Goal: Task Accomplishment & Management: Manage account settings

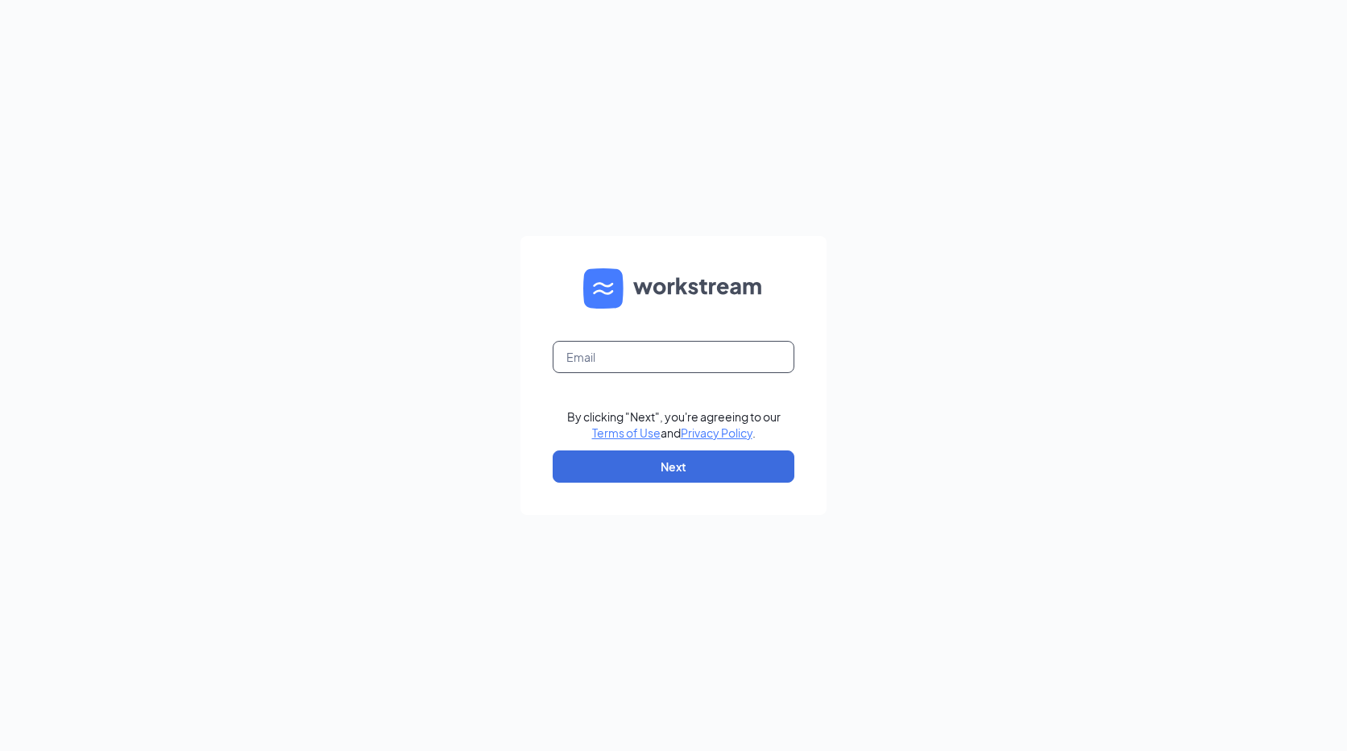
click at [615, 352] on input "text" at bounding box center [673, 357] width 242 height 32
type input "[PERSON_NAME][EMAIL_ADDRESS][PERSON_NAME][DOMAIN_NAME]"
click at [633, 457] on button "Next" at bounding box center [673, 466] width 242 height 32
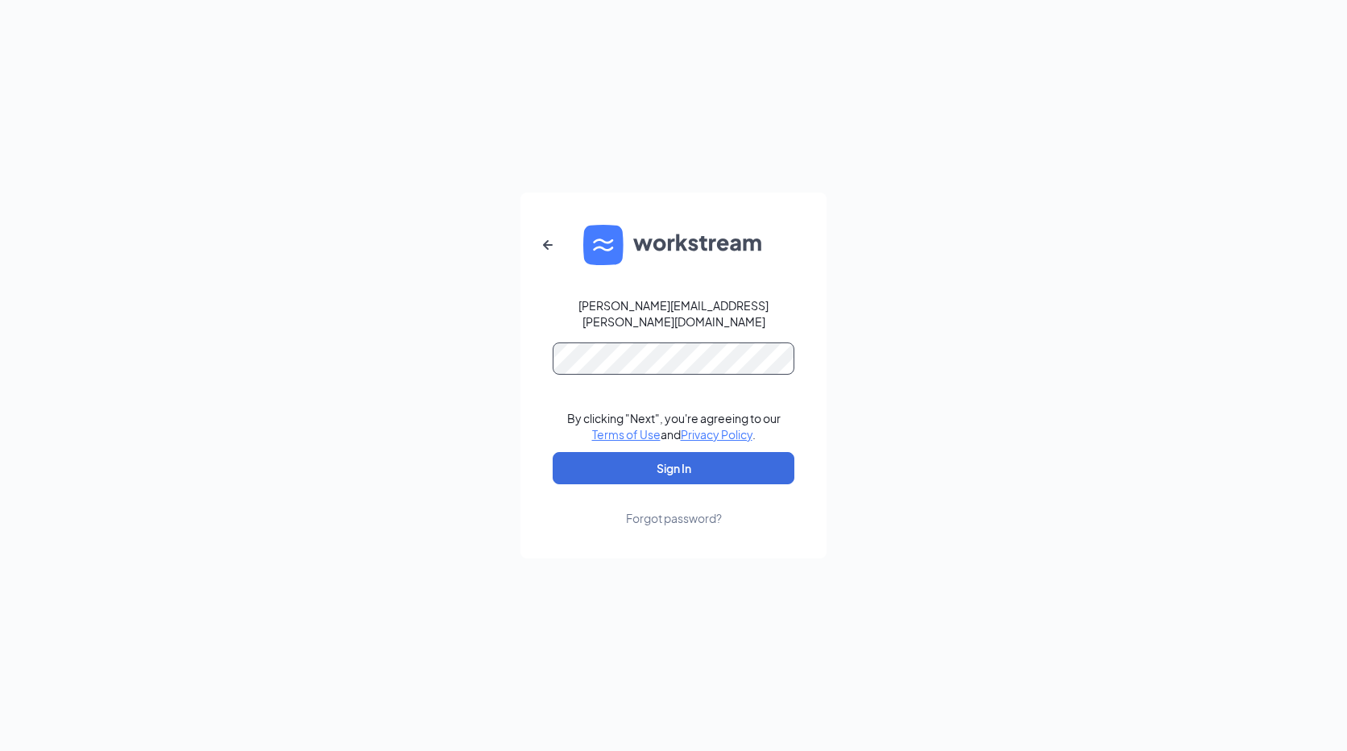
click at [552, 452] on button "Sign In" at bounding box center [673, 468] width 242 height 32
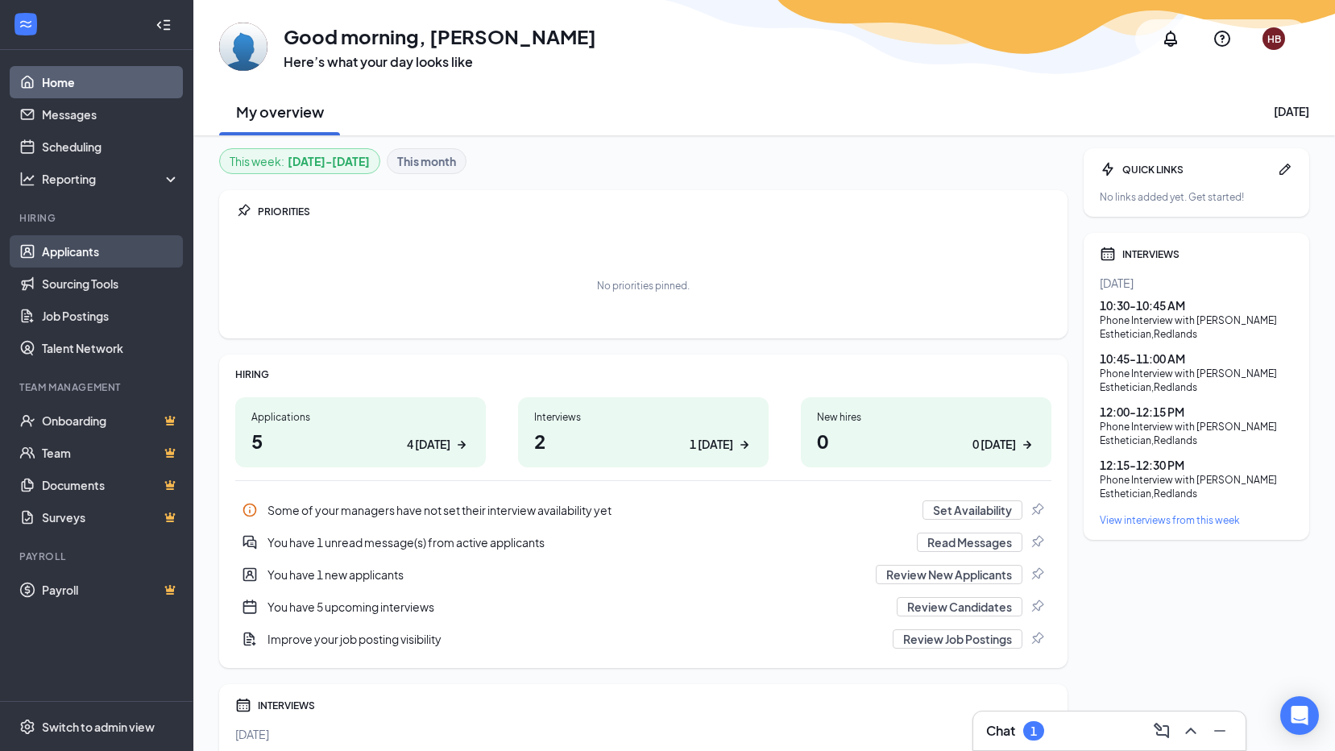
click at [93, 253] on link "Applicants" at bounding box center [111, 251] width 138 height 32
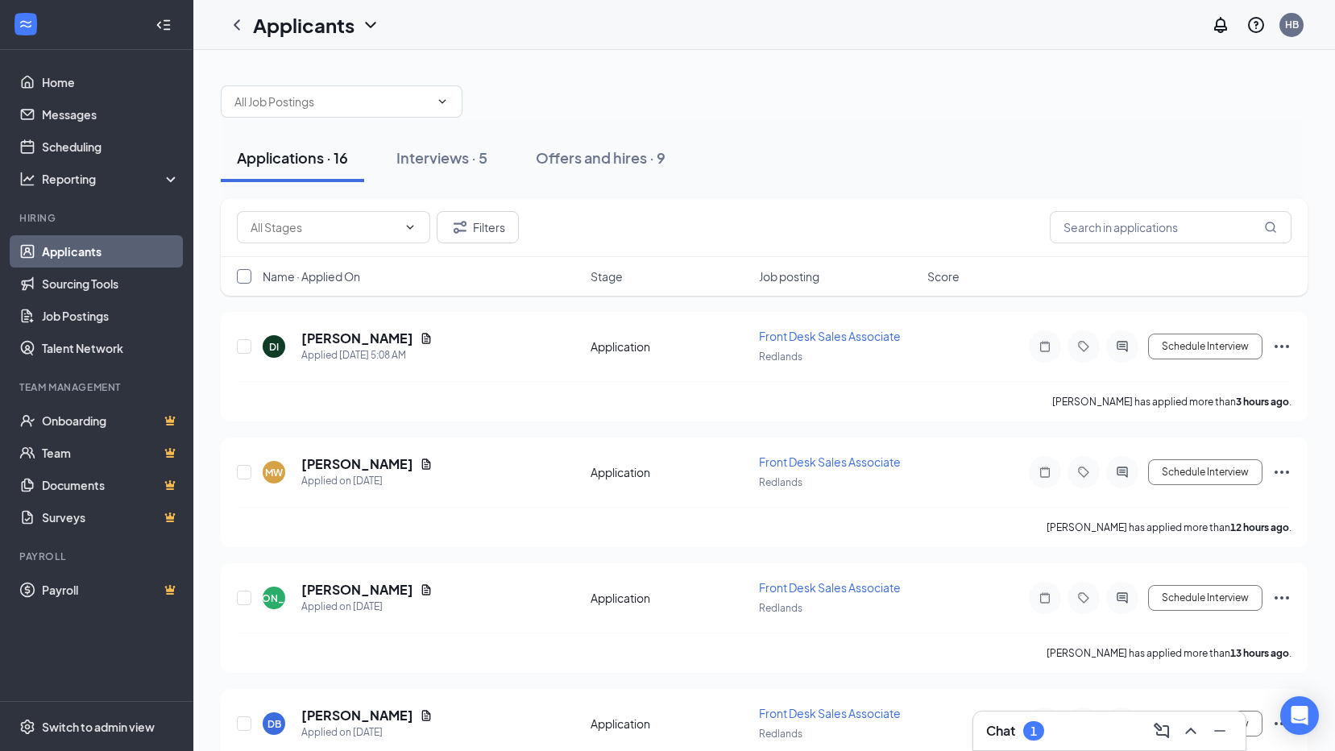
click at [243, 277] on input "checkbox" at bounding box center [244, 276] width 14 height 14
checkbox input "true"
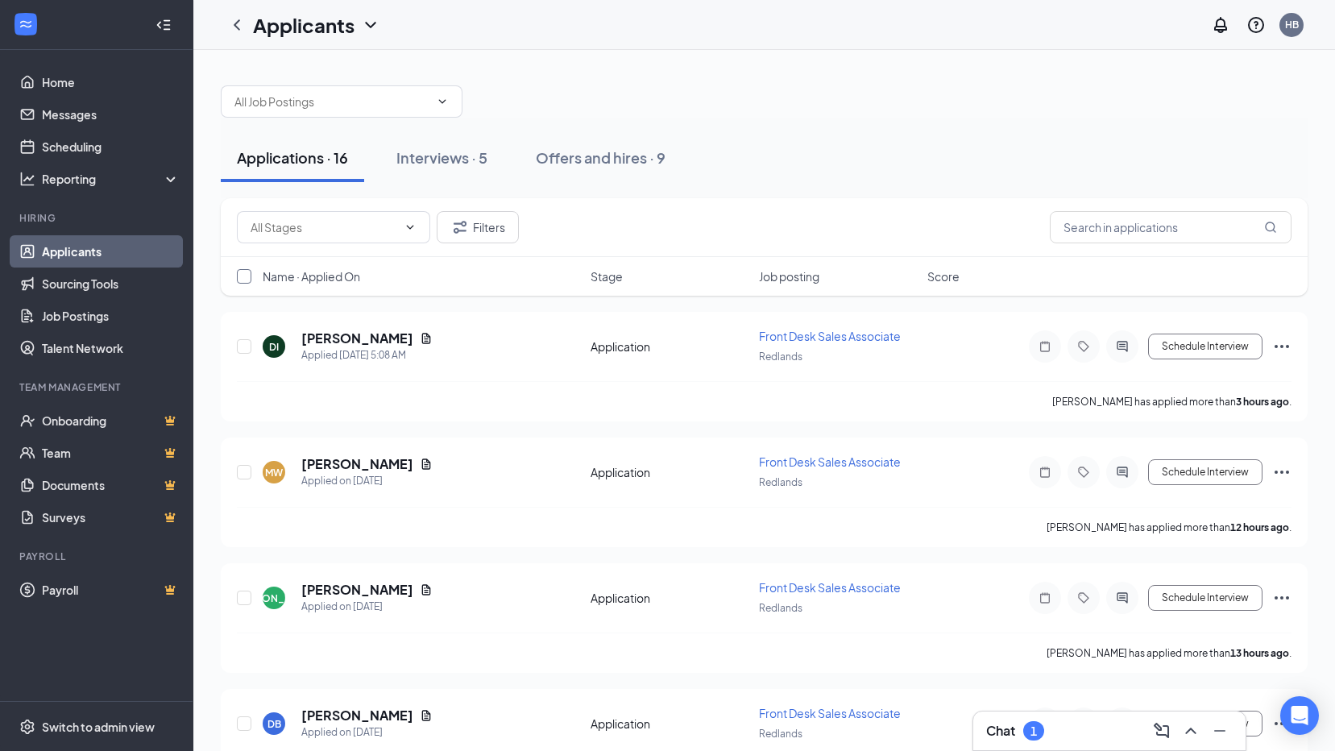
checkbox input "true"
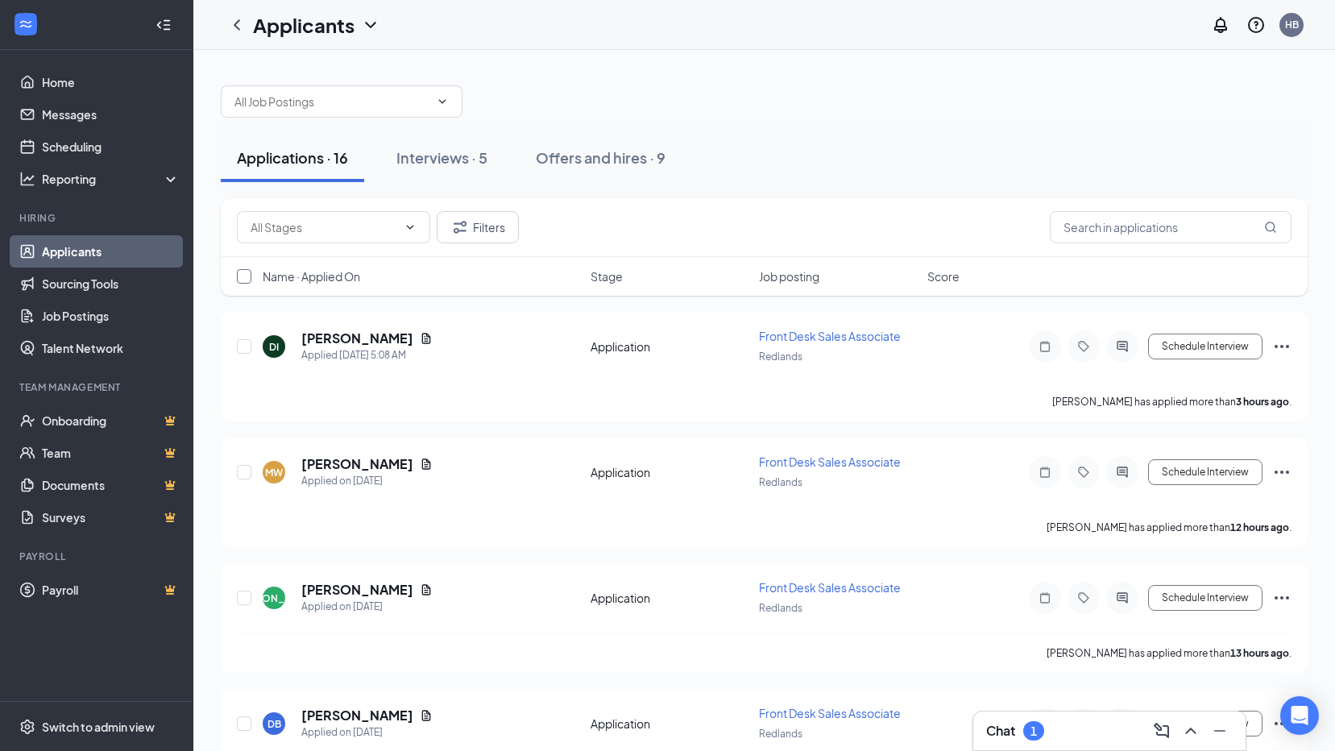
checkbox input "true"
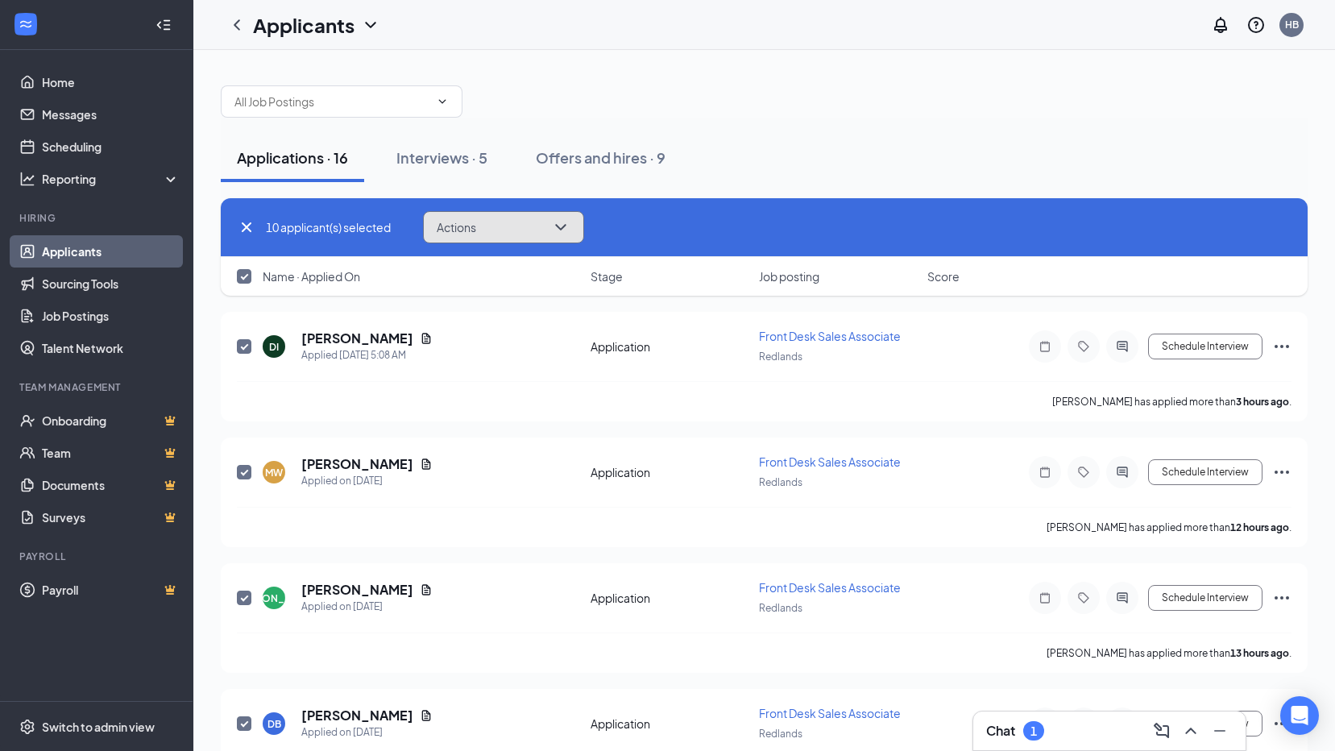
click at [503, 234] on button "Actions" at bounding box center [503, 227] width 161 height 32
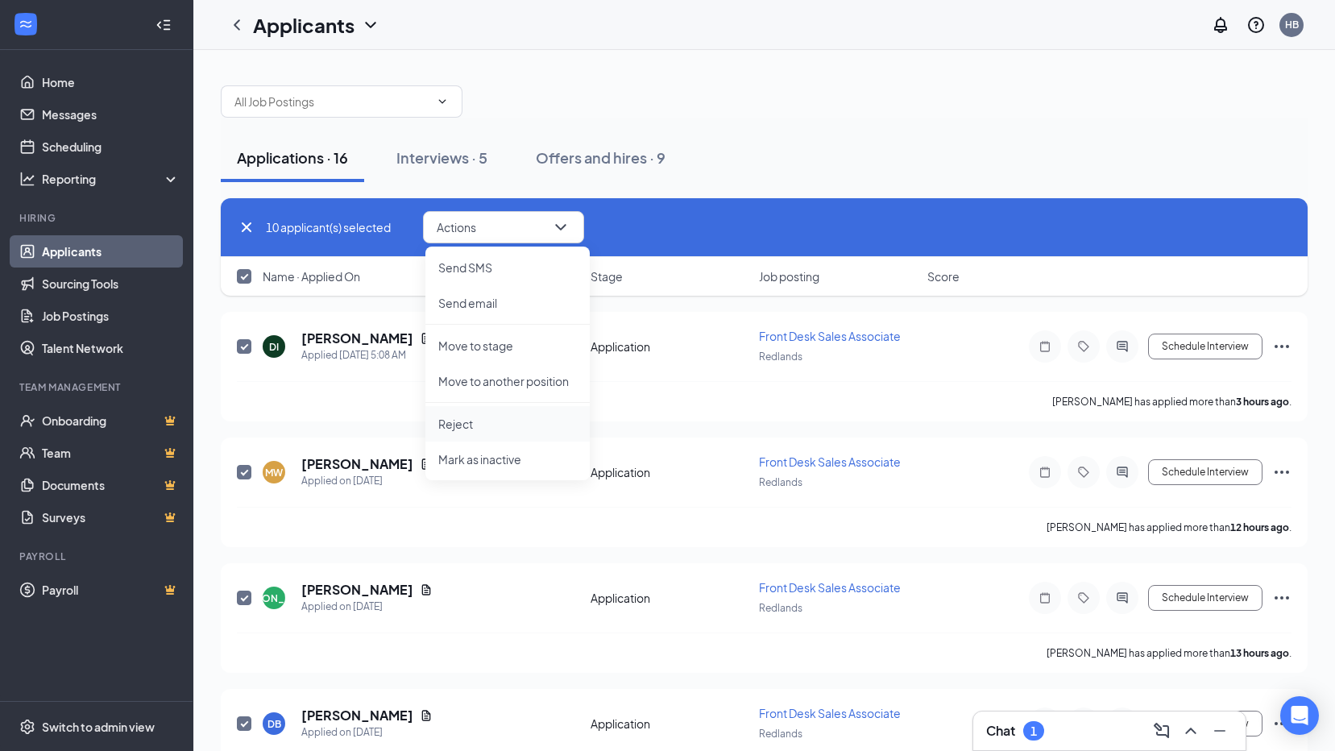
click at [489, 417] on p "Reject" at bounding box center [507, 424] width 139 height 16
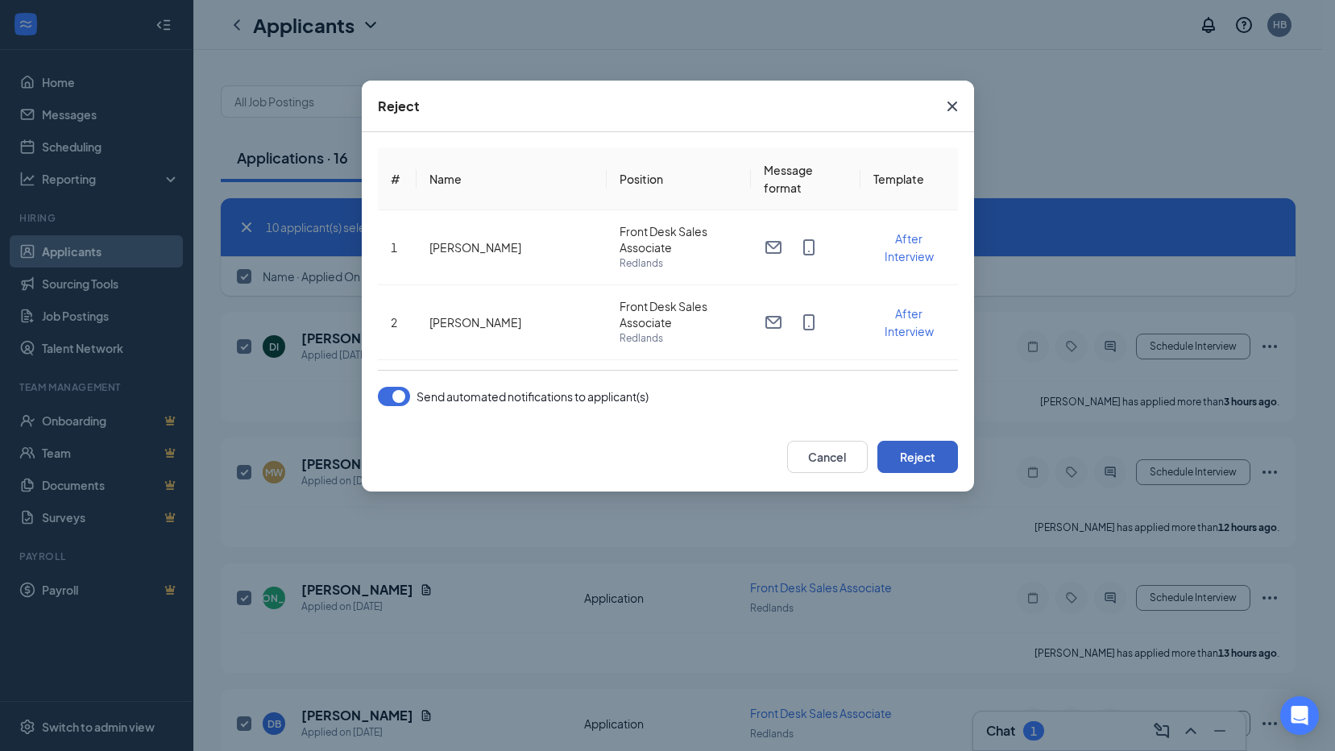
click at [905, 449] on button "Reject" at bounding box center [917, 457] width 81 height 32
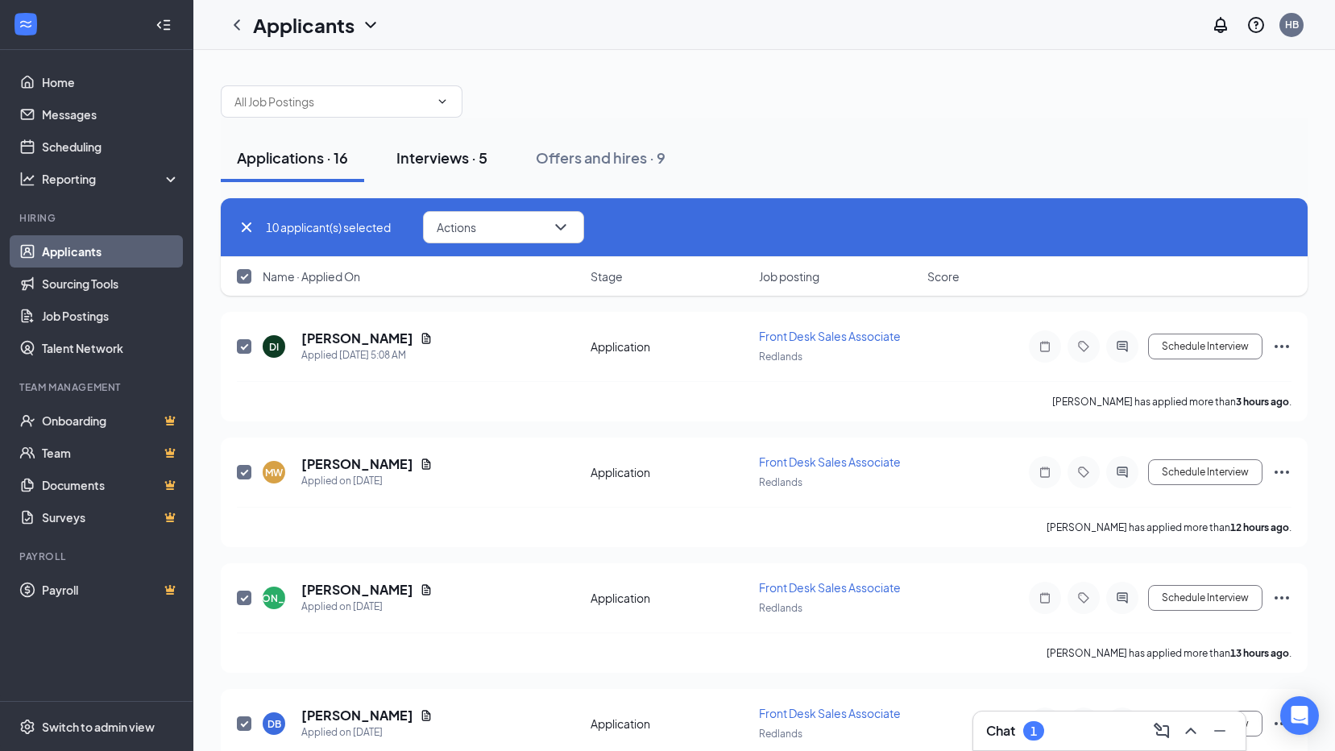
checkbox input "false"
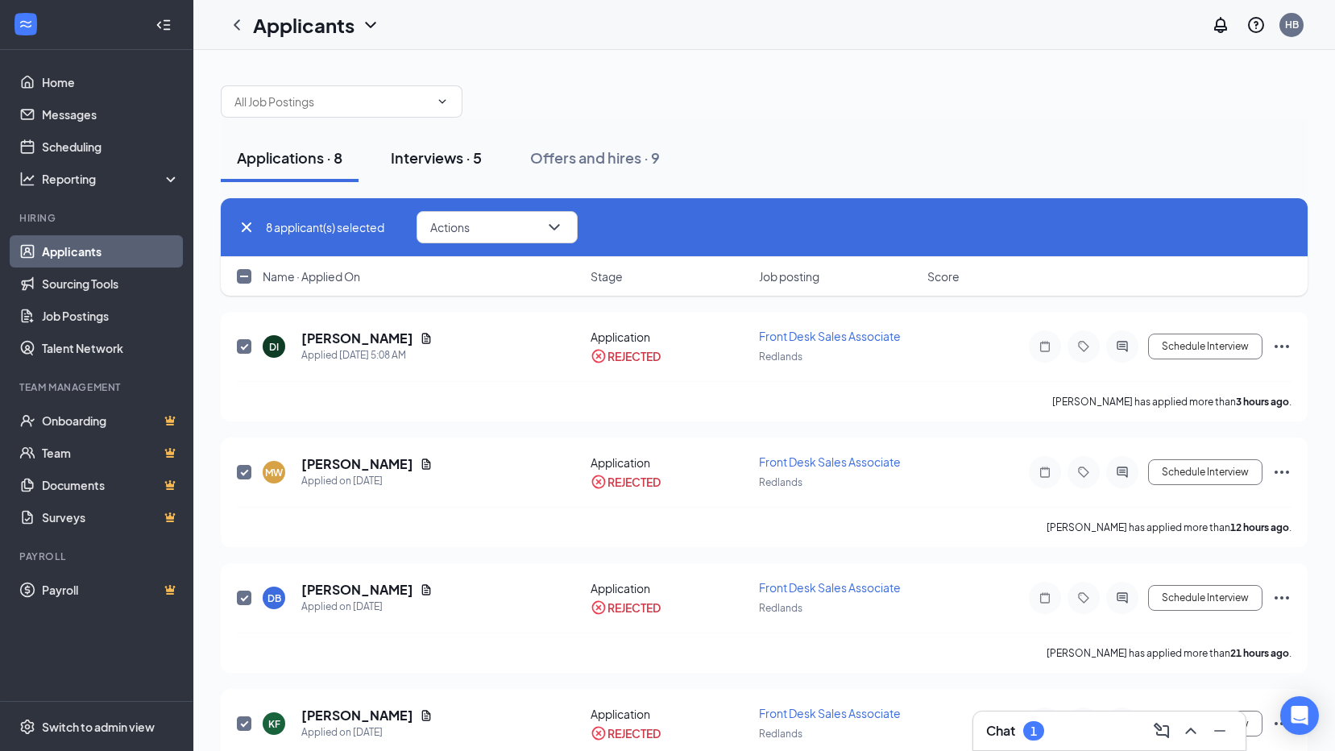
click at [414, 157] on div "Interviews · 5" at bounding box center [436, 157] width 91 height 20
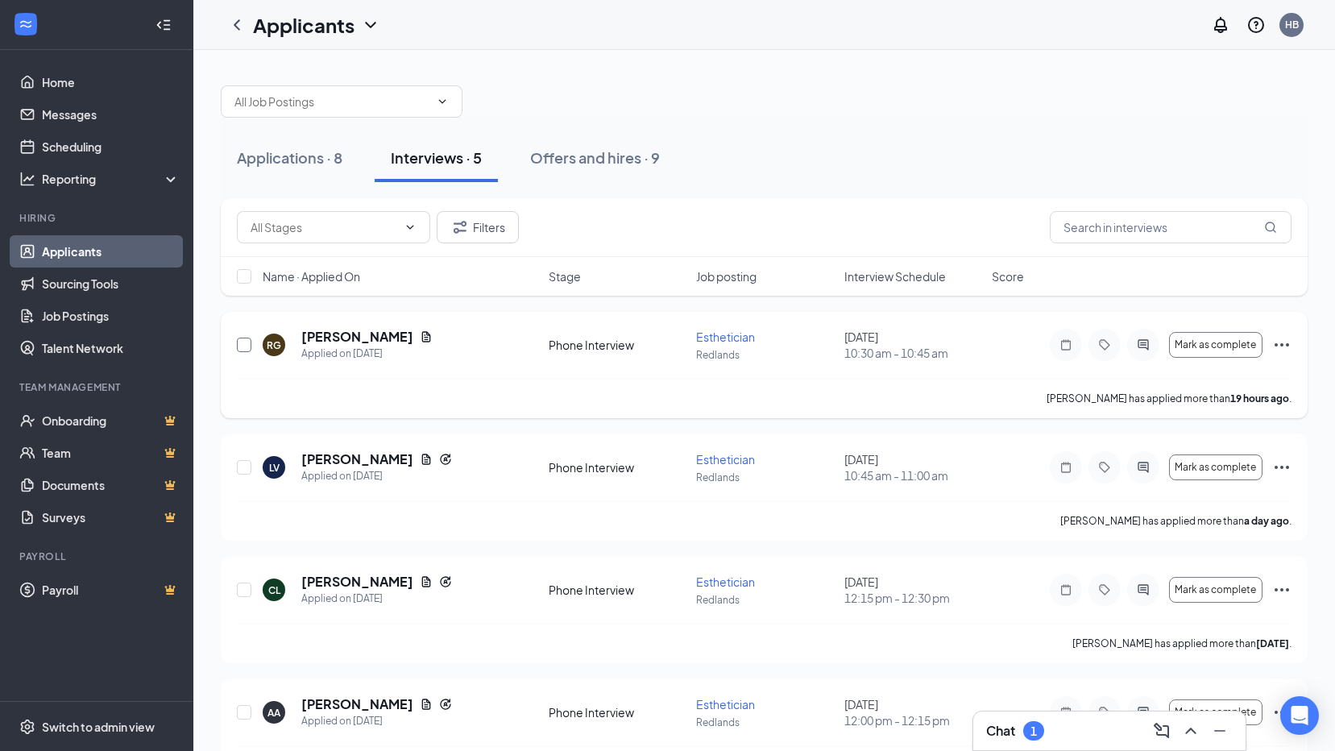
click at [249, 343] on input "checkbox" at bounding box center [244, 344] width 14 height 14
checkbox input "true"
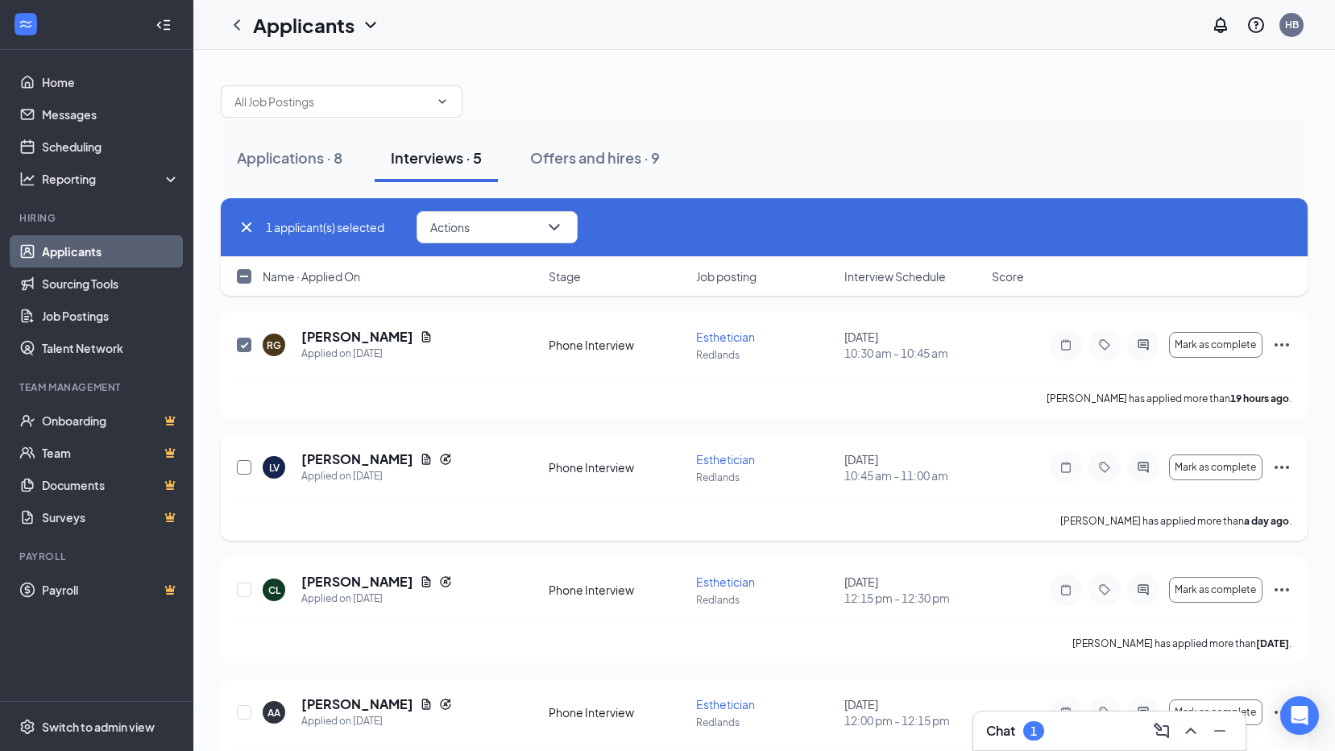
click at [245, 466] on input "checkbox" at bounding box center [244, 467] width 14 height 14
checkbox input "true"
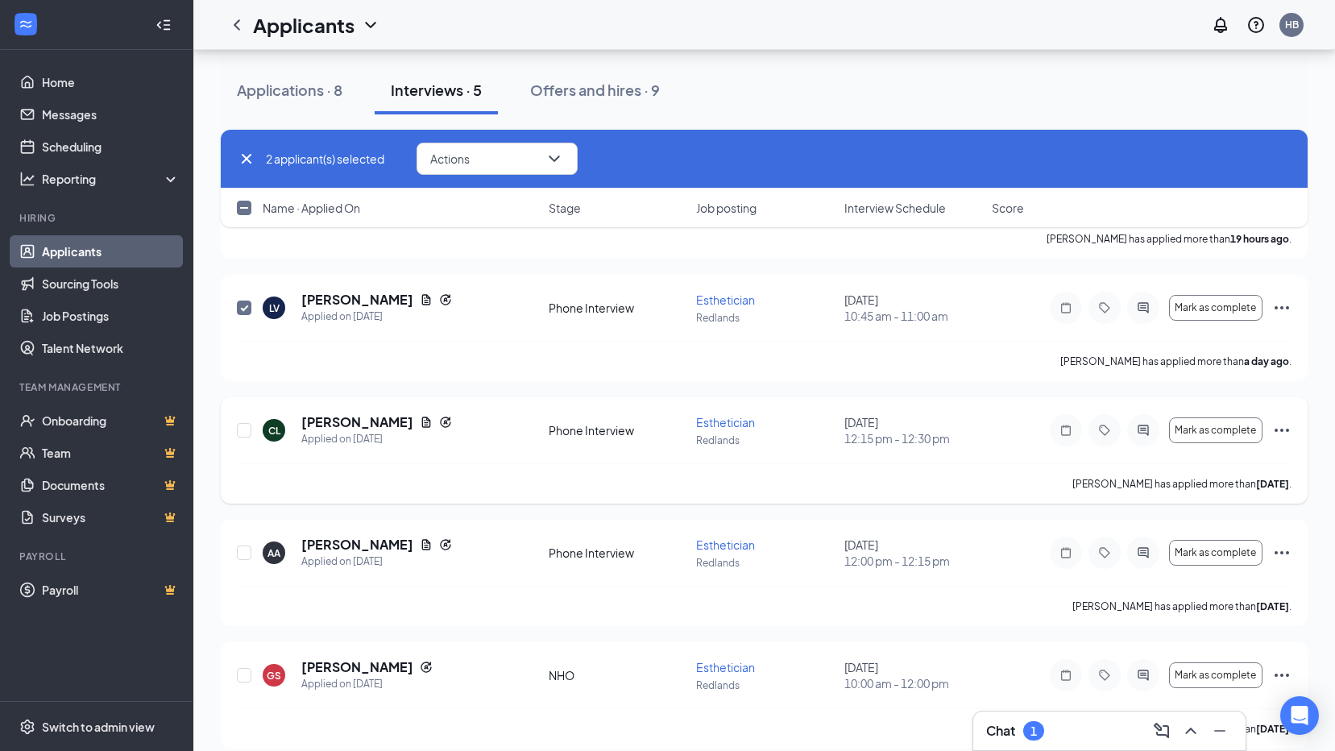
scroll to position [161, 0]
click at [242, 431] on input "checkbox" at bounding box center [244, 428] width 14 height 14
checkbox input "true"
click at [245, 552] on input "checkbox" at bounding box center [244, 551] width 14 height 14
checkbox input "true"
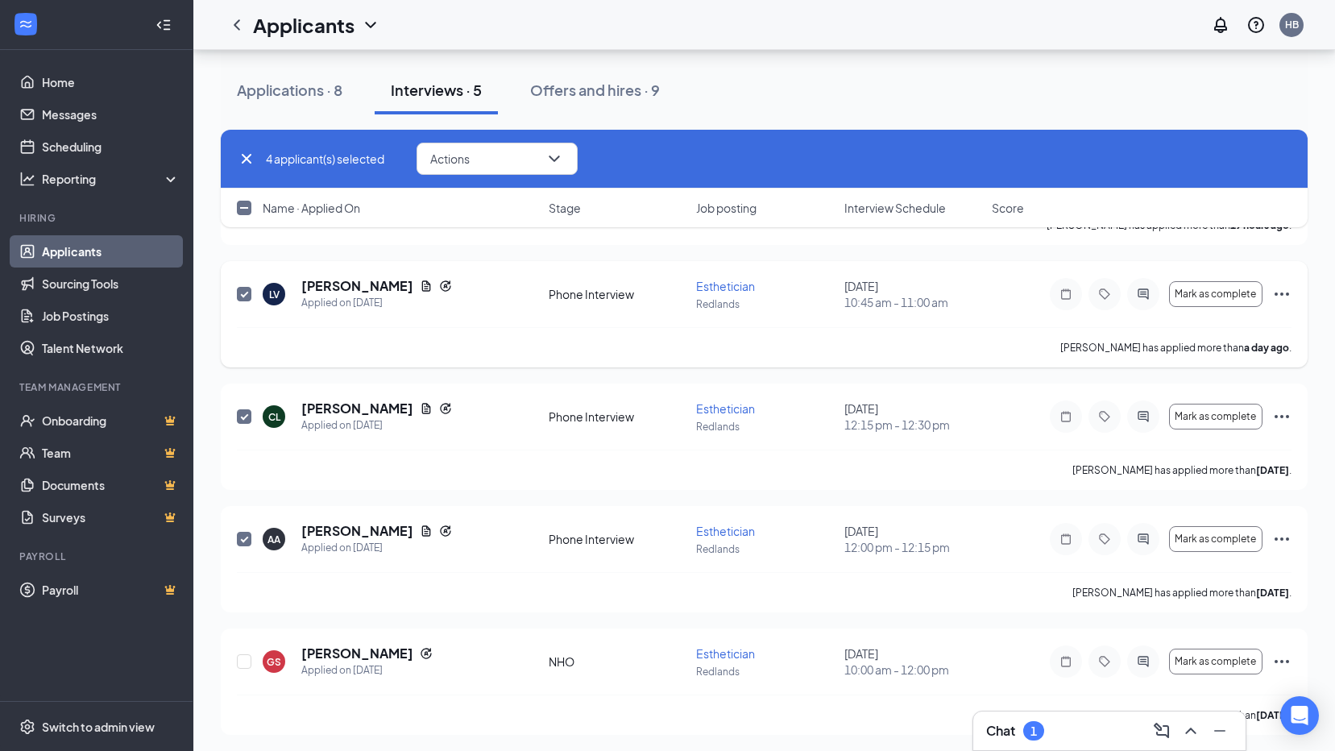
scroll to position [176, 0]
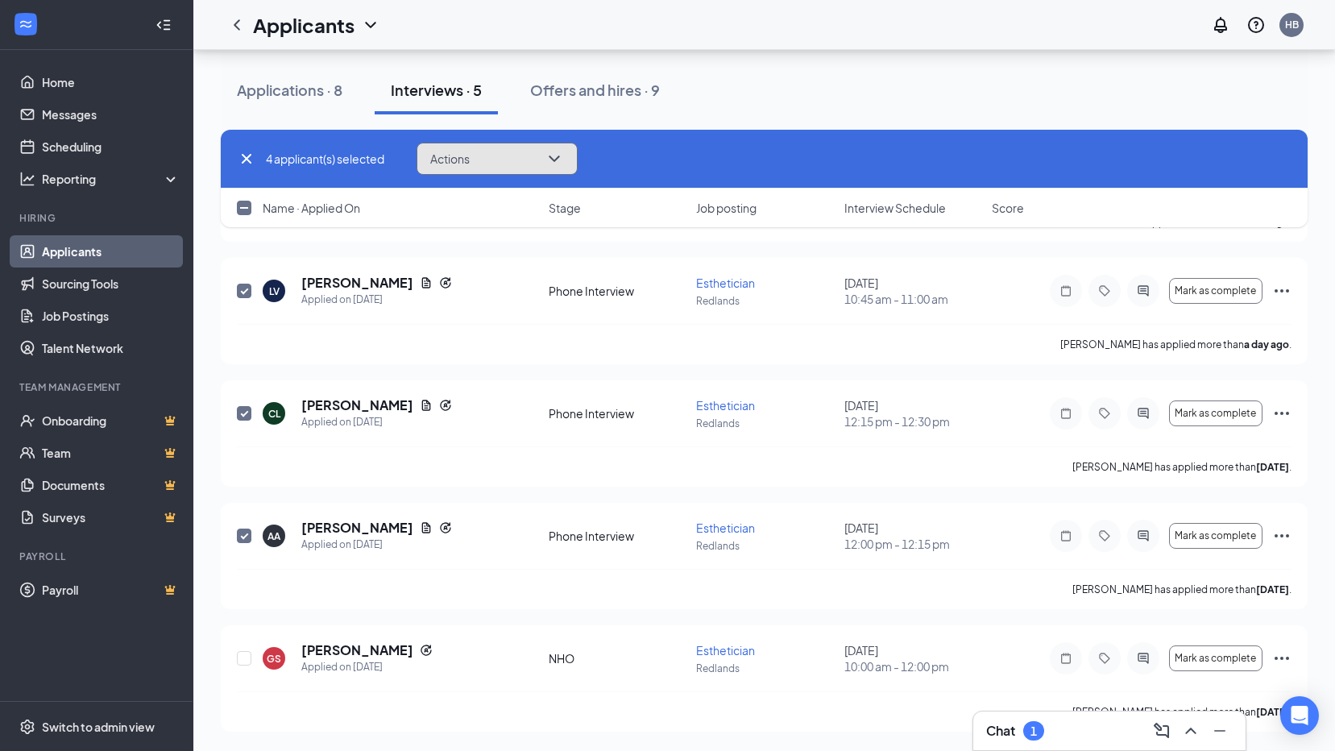
click at [468, 164] on span "Actions" at bounding box center [449, 158] width 39 height 11
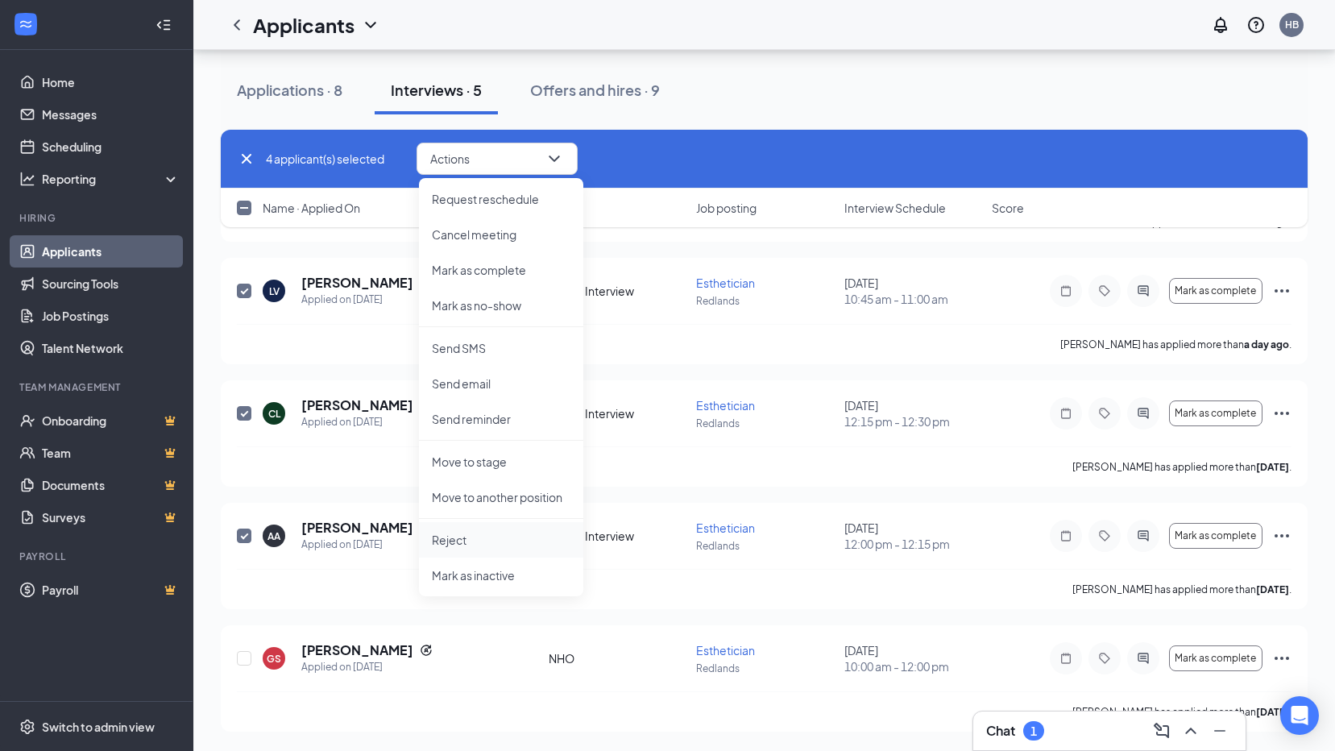
click at [453, 543] on p "Reject" at bounding box center [501, 540] width 139 height 16
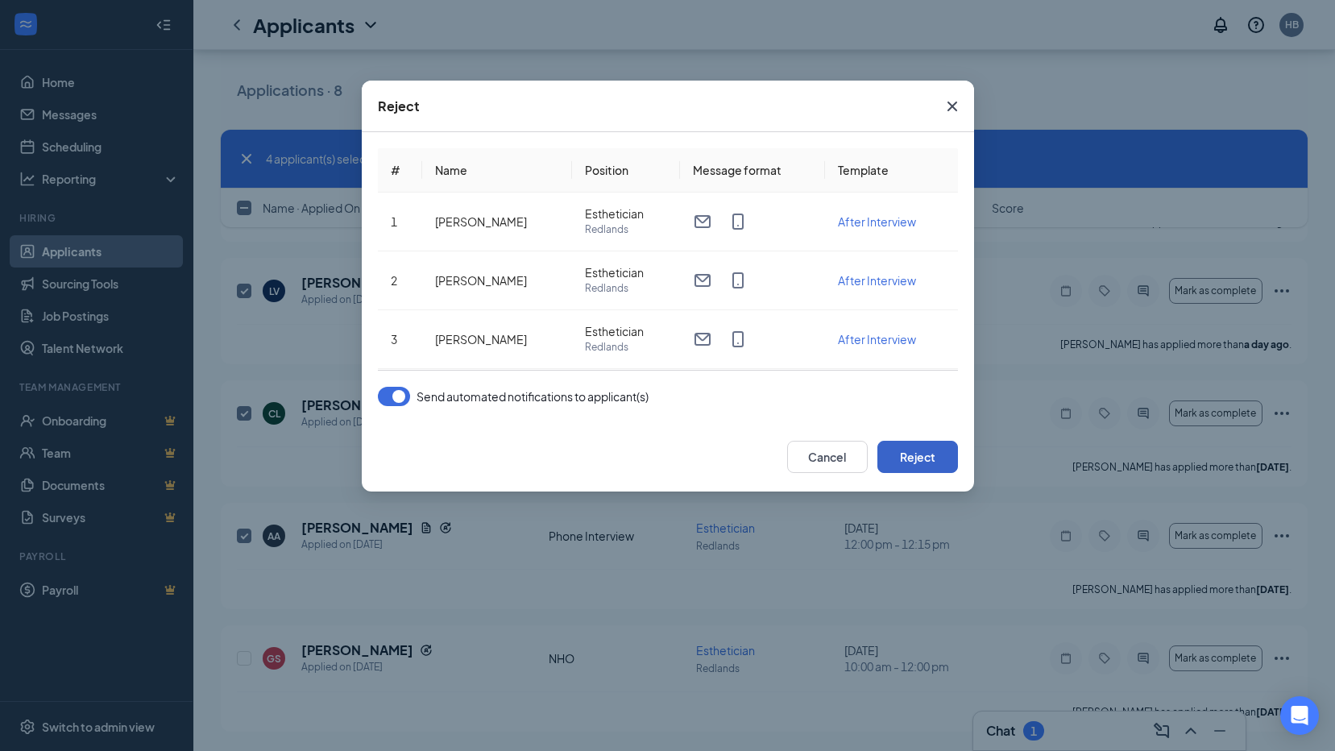
click at [899, 461] on button "Reject" at bounding box center [917, 457] width 81 height 32
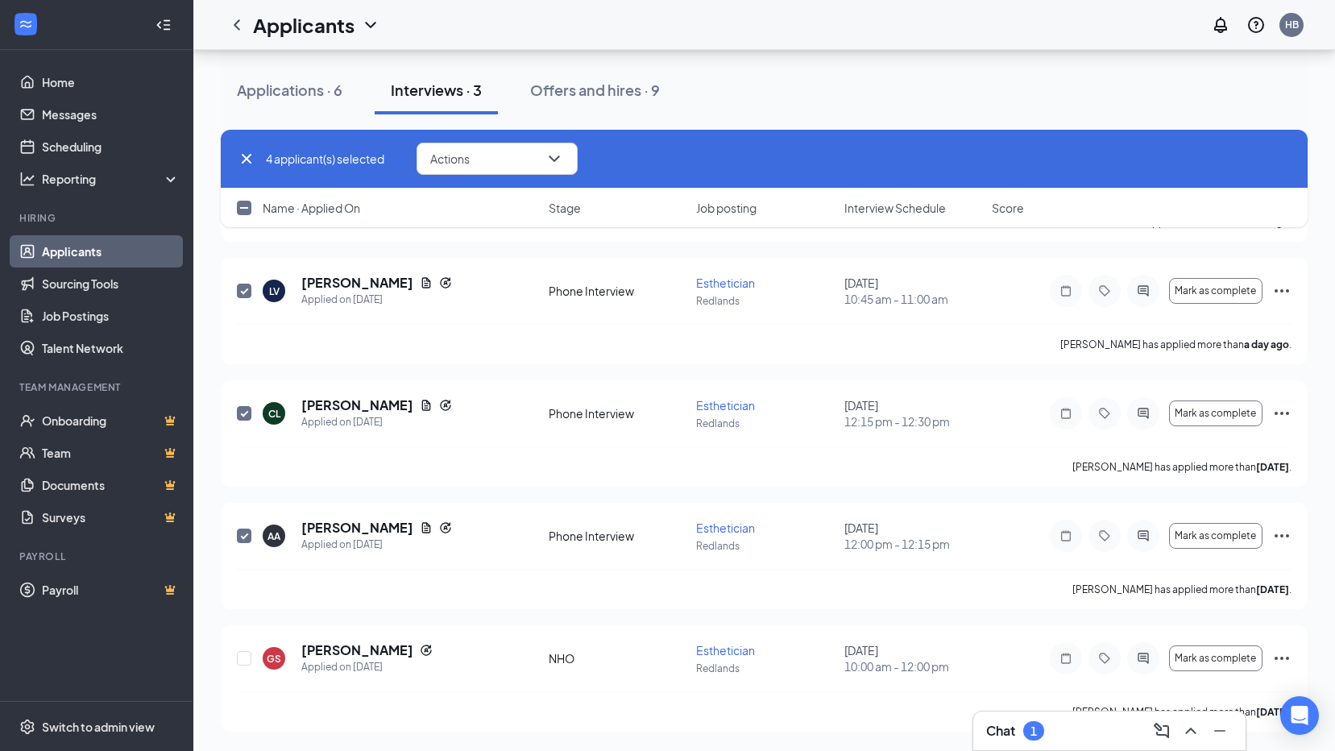
checkbox input "false"
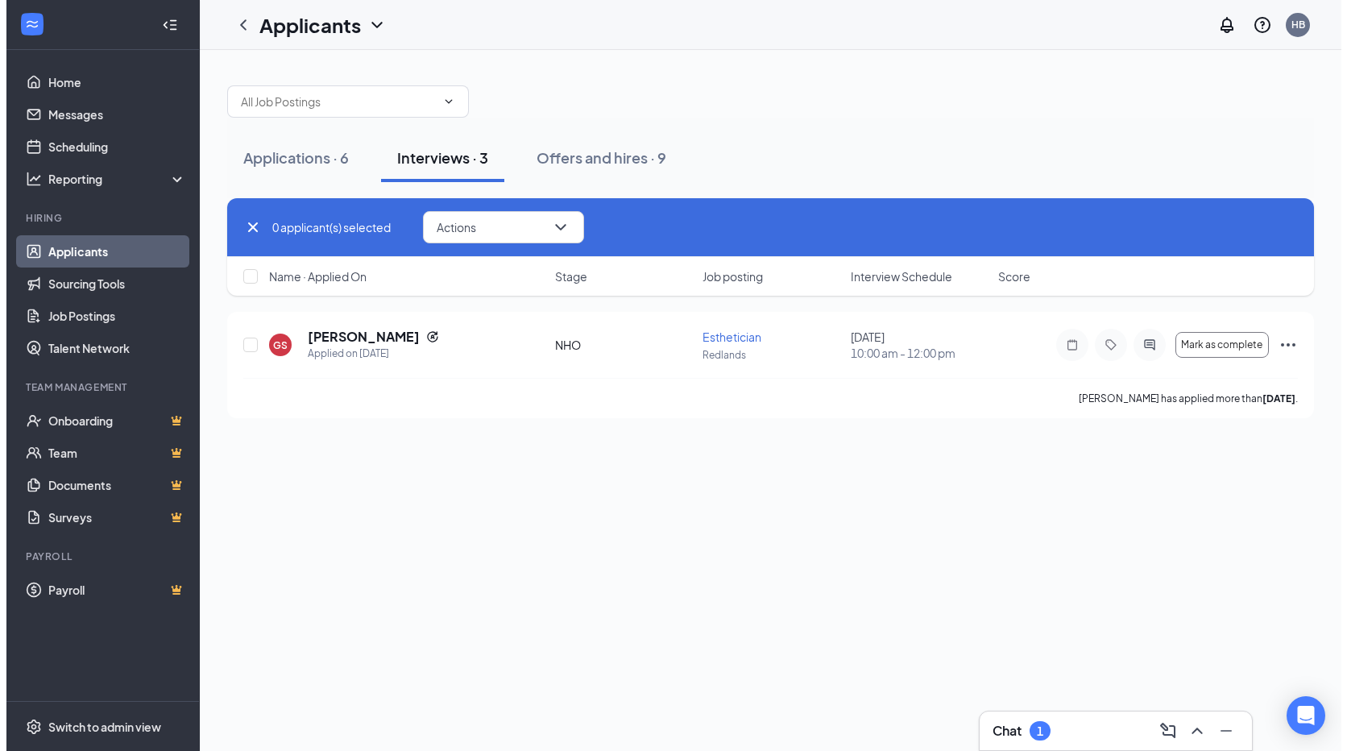
scroll to position [0, 0]
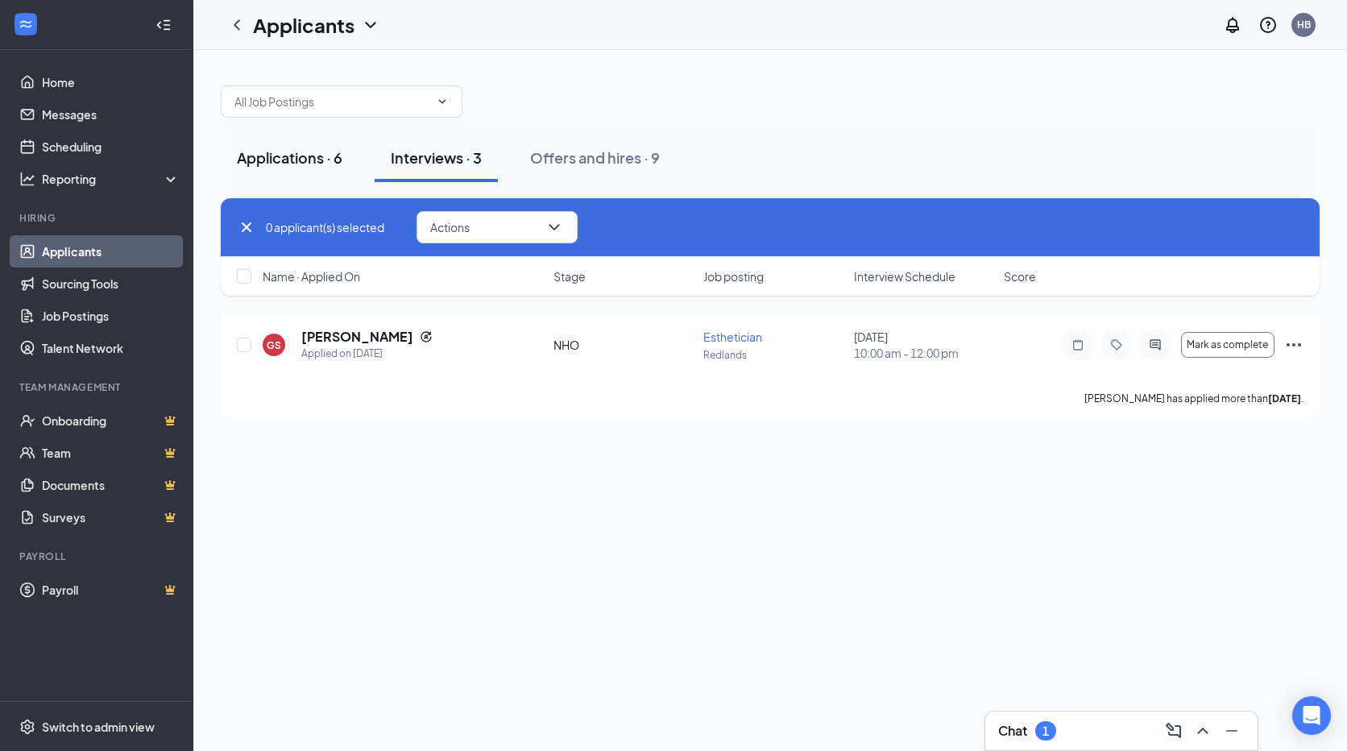
click at [283, 169] on button "Applications · 6" at bounding box center [290, 158] width 138 height 48
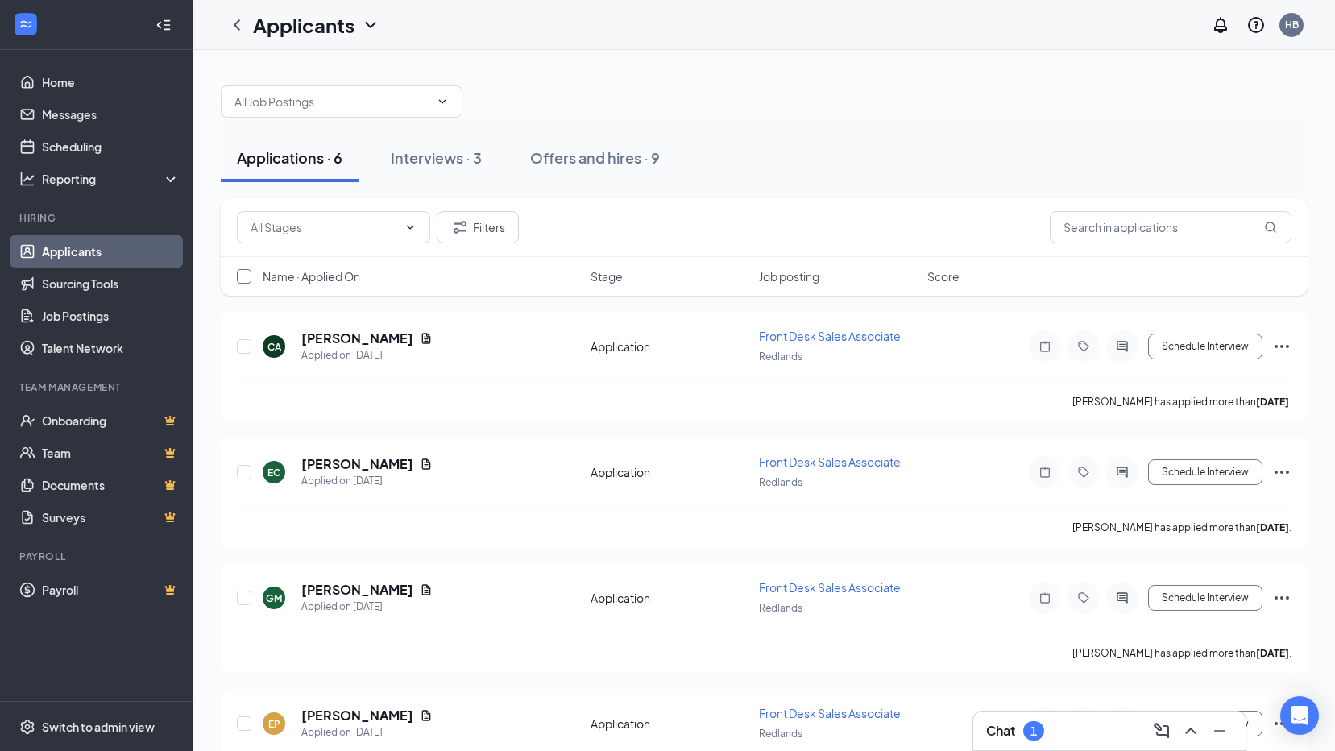
click at [242, 277] on input "checkbox" at bounding box center [244, 276] width 14 height 14
checkbox input "true"
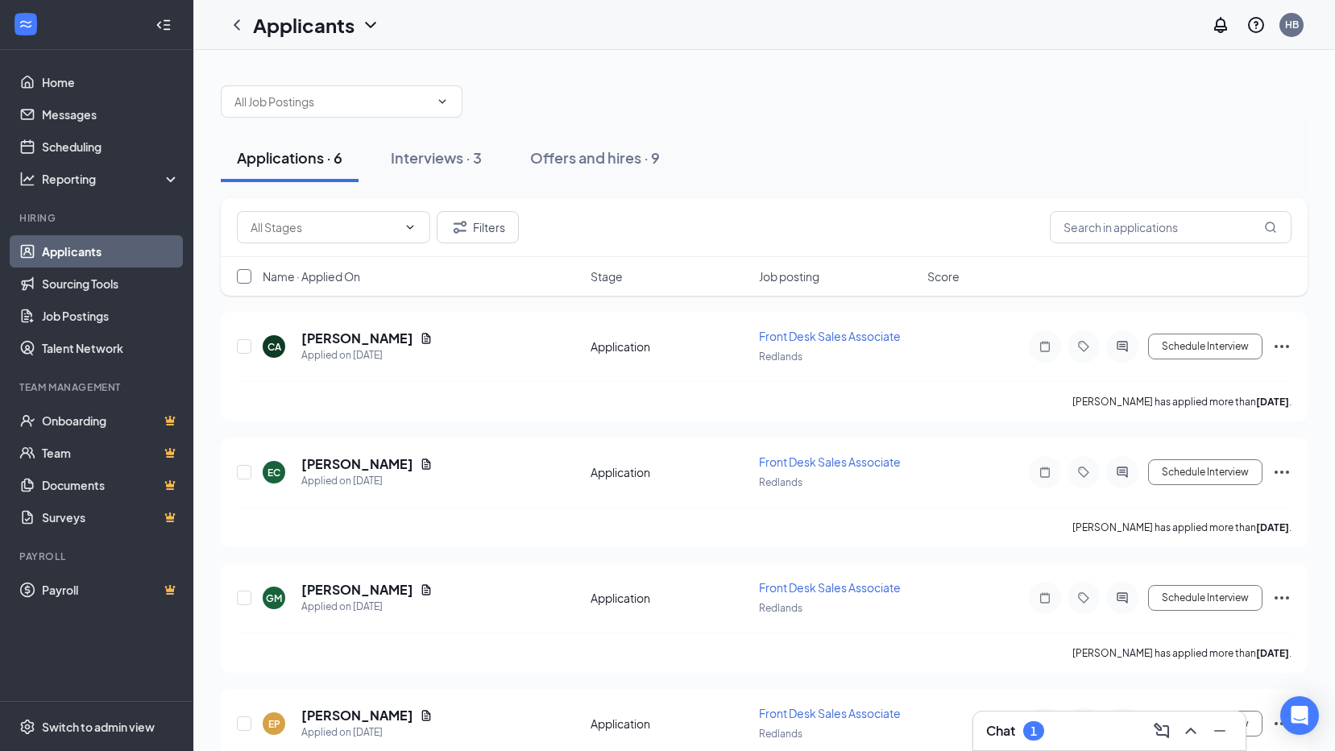
checkbox input "true"
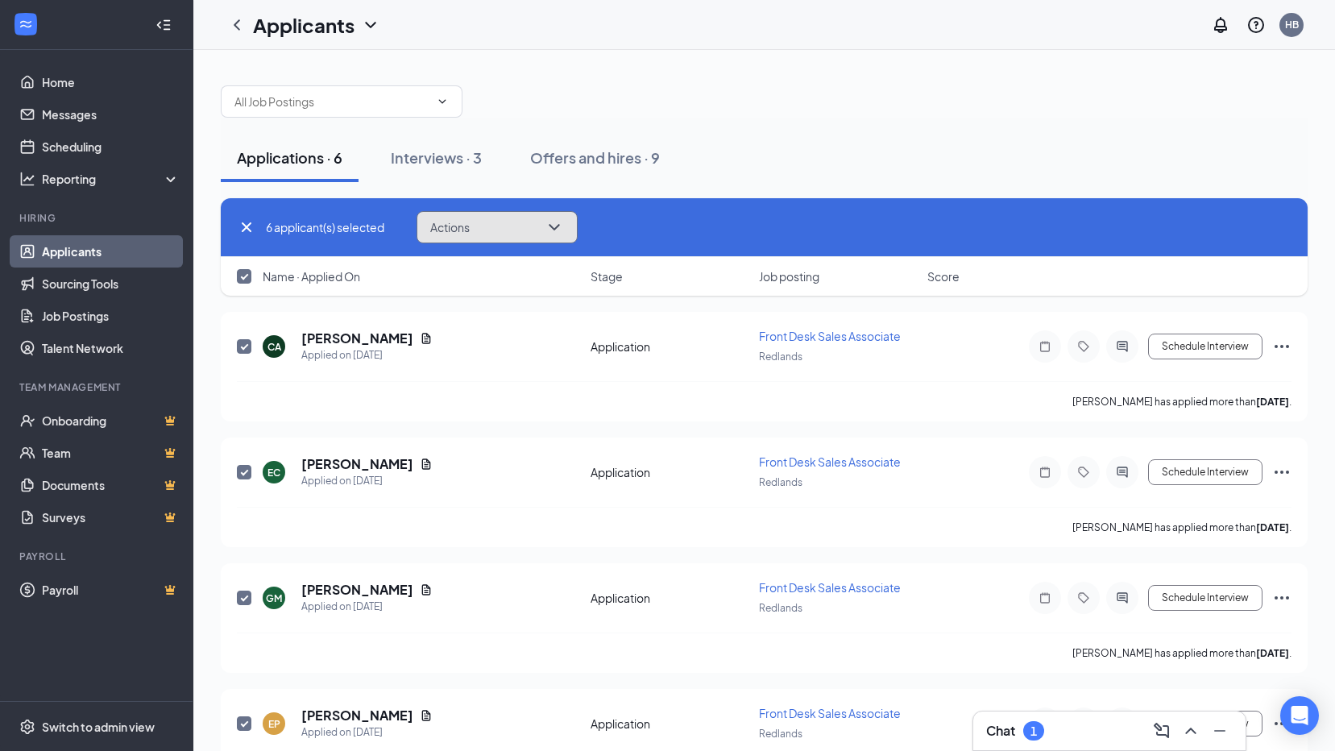
click at [502, 221] on button "Actions" at bounding box center [496, 227] width 161 height 32
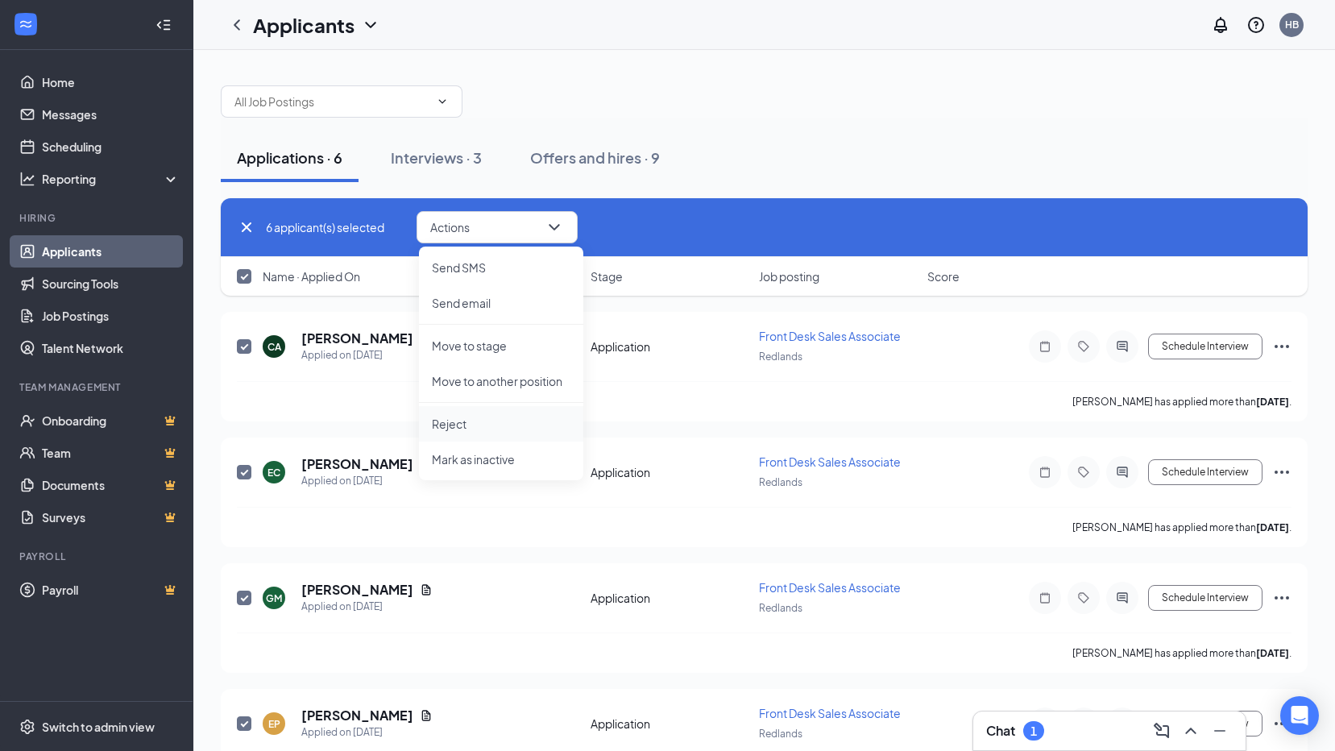
click at [474, 412] on li "Reject" at bounding box center [501, 423] width 164 height 35
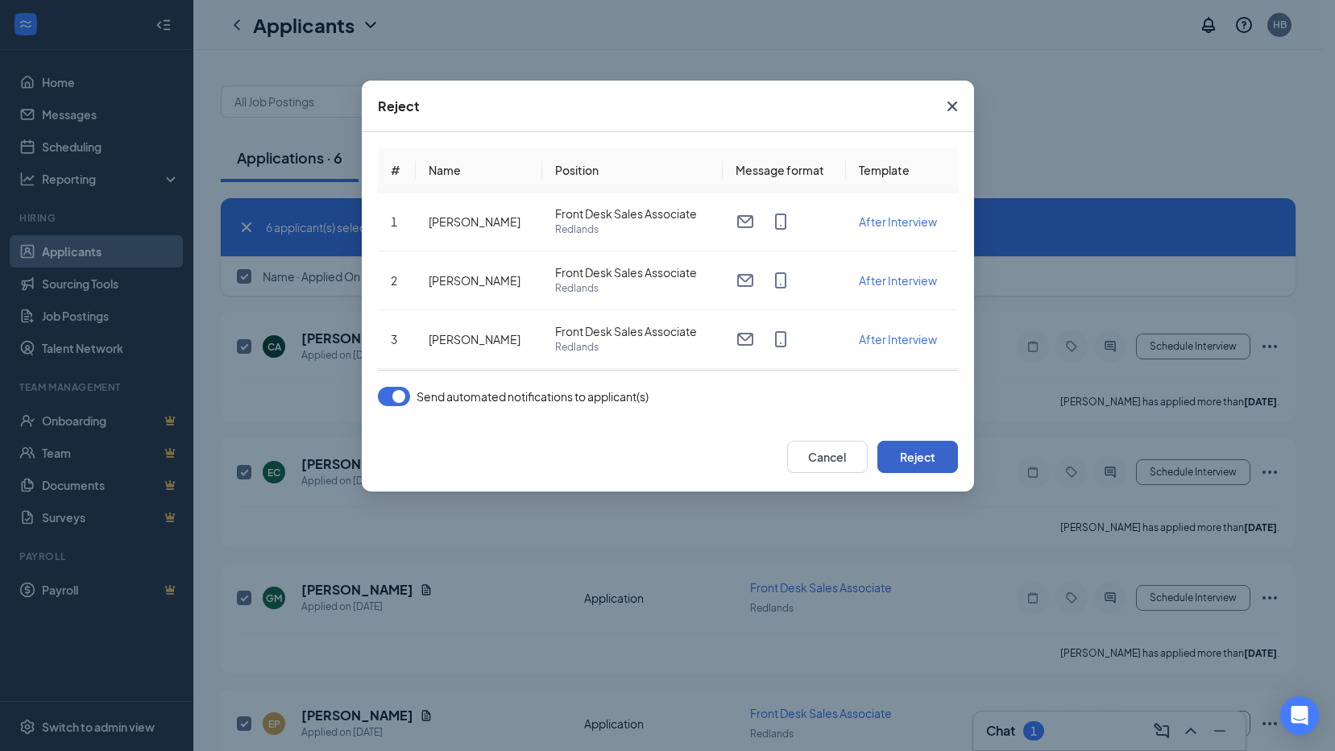
click at [907, 449] on button "Reject" at bounding box center [917, 457] width 81 height 32
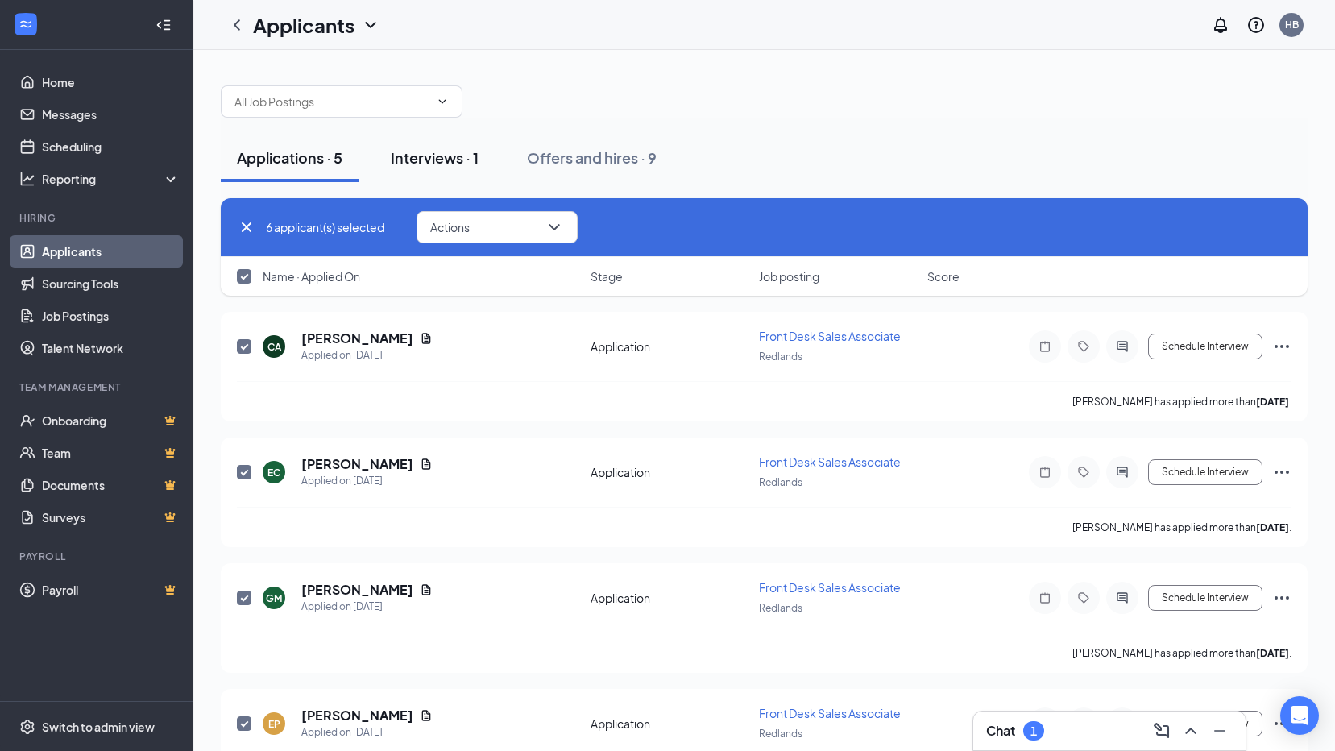
checkbox input "false"
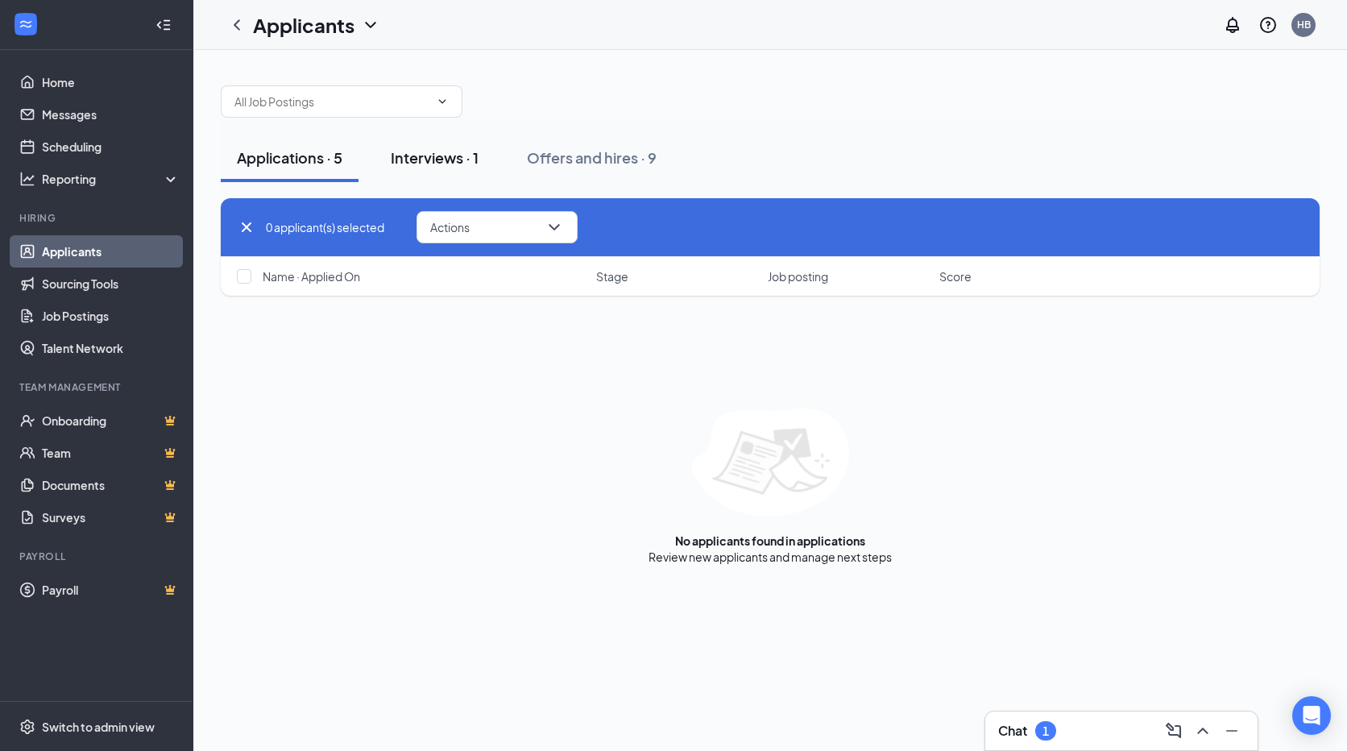
click at [419, 157] on div "Interviews · 1" at bounding box center [435, 157] width 88 height 20
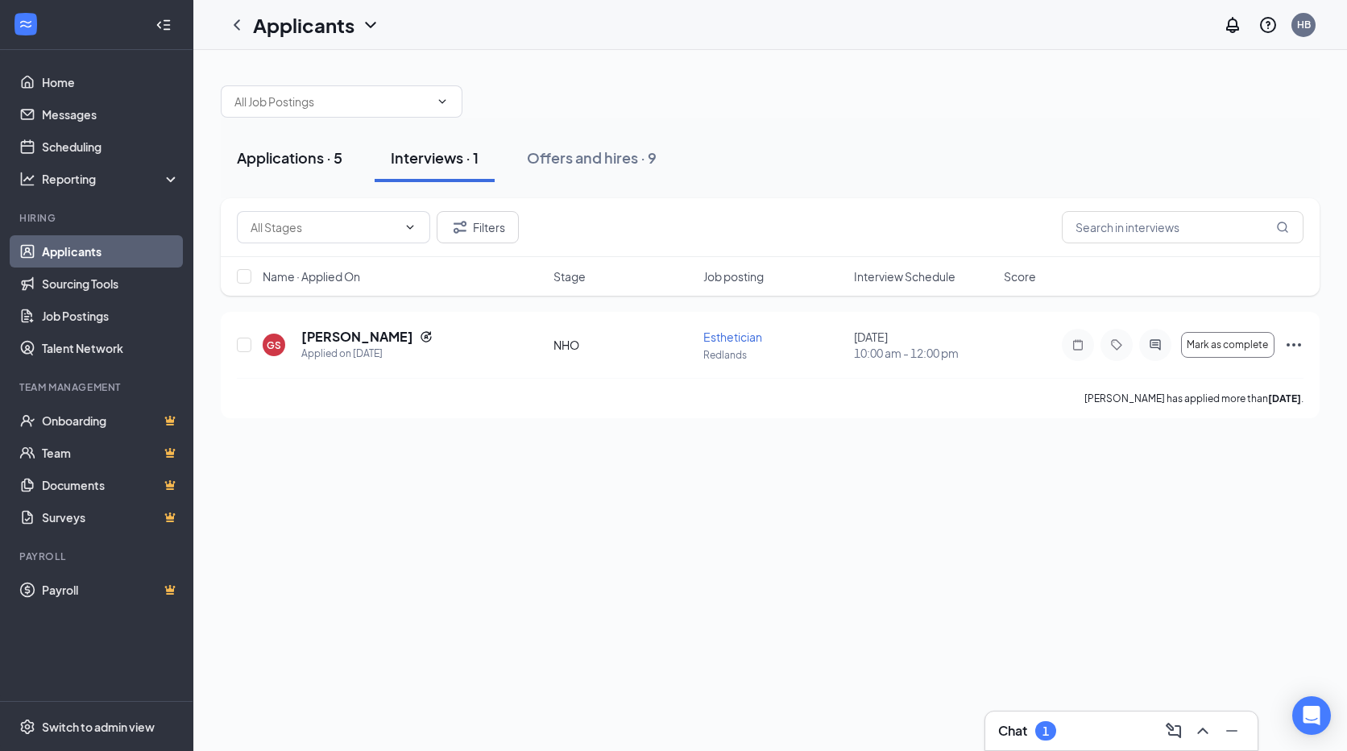
click at [316, 166] on div "Applications · 5" at bounding box center [290, 157] width 106 height 20
